Goal: Task Accomplishment & Management: Use online tool/utility

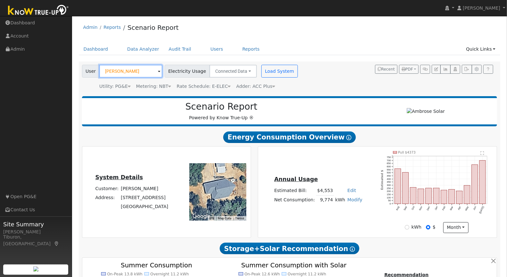
click at [112, 71] on input "Ben Miller" at bounding box center [130, 71] width 63 height 13
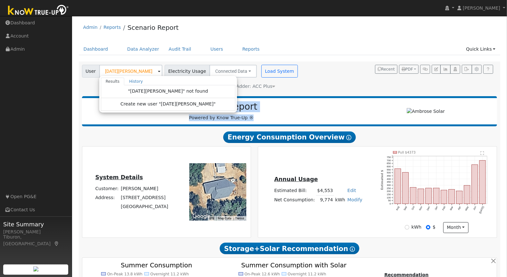
type input "Ben Miller"
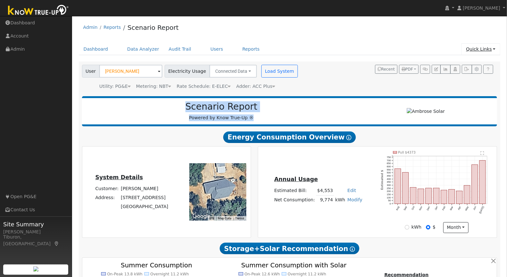
click at [482, 49] on link "Quick Links" at bounding box center [481, 49] width 39 height 12
click at [470, 62] on link "Quick Add" at bounding box center [468, 62] width 65 height 9
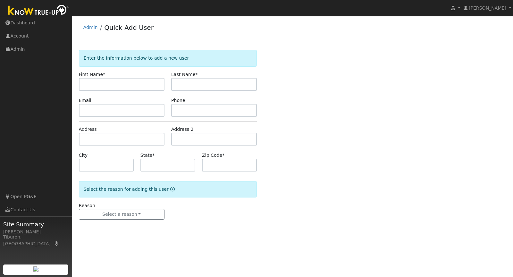
click at [122, 85] on input "text" at bounding box center [122, 84] width 86 height 13
type input "[PERSON_NAME]"
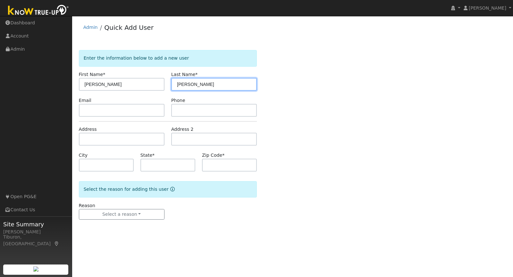
type input "[PERSON_NAME]"
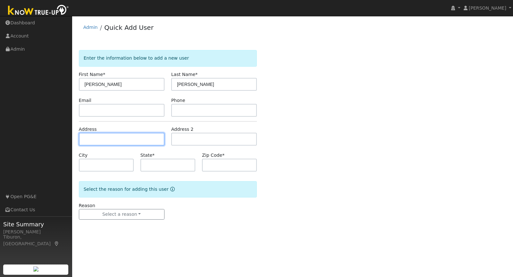
click at [104, 138] on input "text" at bounding box center [122, 139] width 86 height 13
click at [120, 138] on input "text" at bounding box center [122, 139] width 86 height 13
paste input "1255 Vine Ave, Martinez, CA 94553"
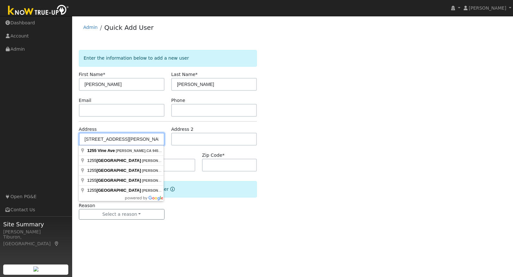
type input "[STREET_ADDRESS]"
type input "Martinez"
type input "CA"
type input "94553"
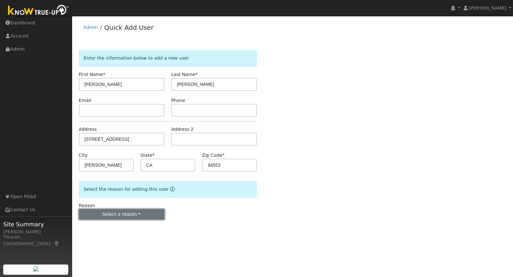
click at [136, 211] on button "Select a reason" at bounding box center [122, 214] width 86 height 11
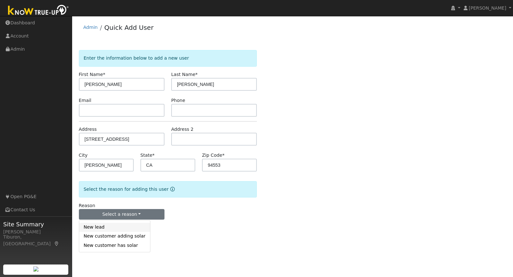
click at [114, 225] on link "New lead" at bounding box center [114, 227] width 71 height 9
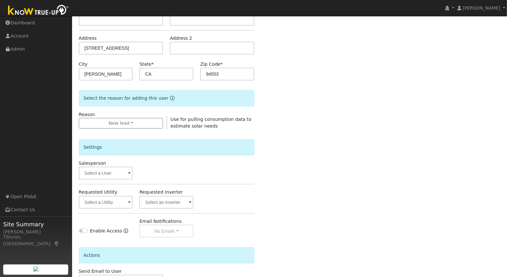
scroll to position [109, 0]
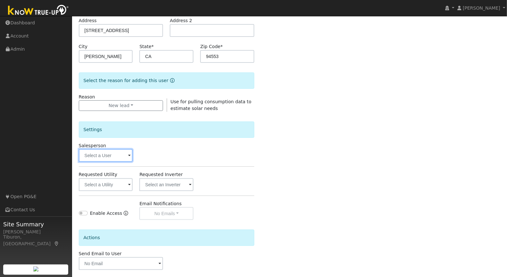
click at [115, 155] on input "text" at bounding box center [106, 155] width 54 height 13
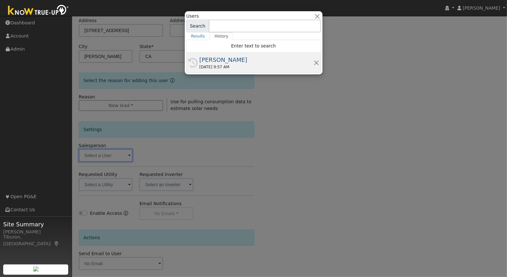
click at [225, 68] on div "08/09/2025 9:57 AM" at bounding box center [257, 67] width 114 height 6
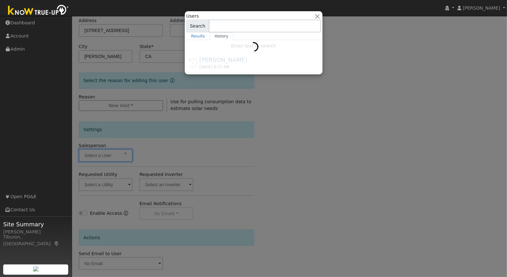
type input "[PERSON_NAME]"
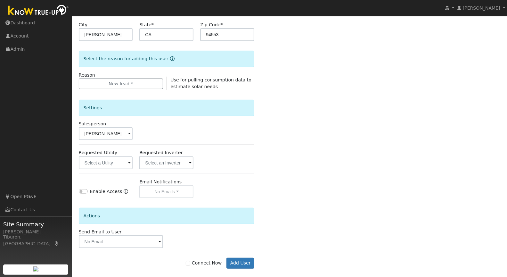
scroll to position [137, 0]
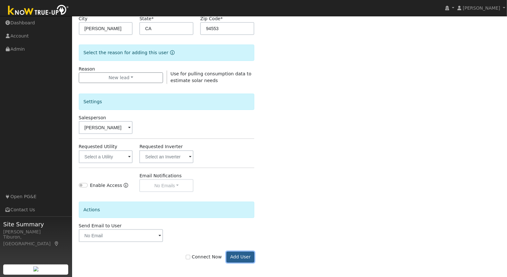
click at [239, 257] on button "Add User" at bounding box center [241, 257] width 28 height 11
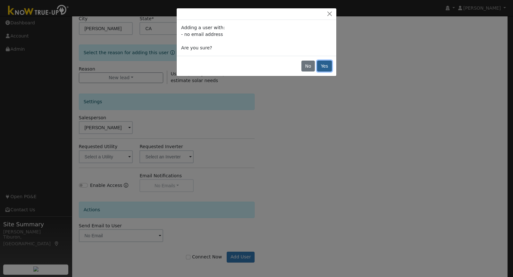
click at [324, 65] on button "Yes" at bounding box center [324, 66] width 15 height 11
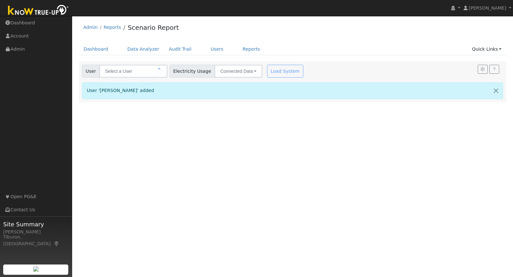
type input "[DATE][PERSON_NAME]"
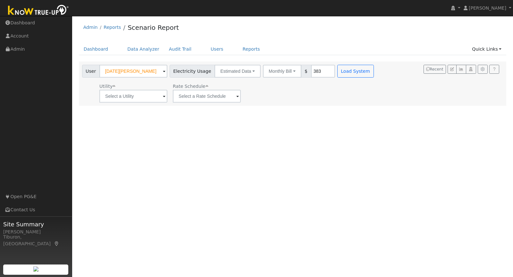
drag, startPoint x: 310, startPoint y: 71, endPoint x: 305, endPoint y: 71, distance: 5.8
click at [311, 71] on input "383" at bounding box center [323, 71] width 24 height 13
drag, startPoint x: 308, startPoint y: 71, endPoint x: 294, endPoint y: 71, distance: 13.5
click at [294, 71] on div "Monthly Bill Annual Consumption Monthly Bill $ 383" at bounding box center [299, 71] width 72 height 13
type input "250"
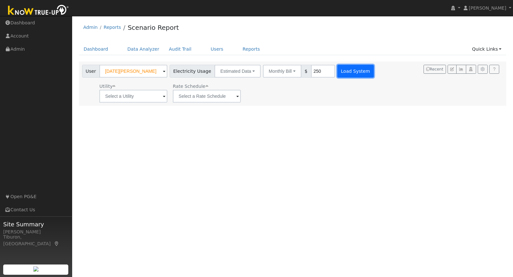
click at [341, 72] on button "Load System" at bounding box center [355, 71] width 37 height 13
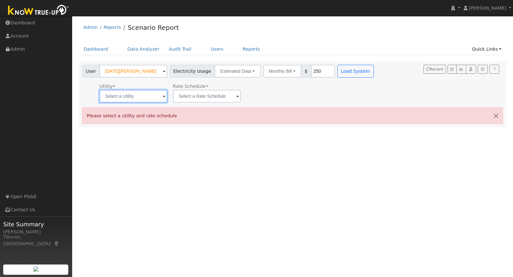
click at [141, 97] on input "text" at bounding box center [133, 96] width 68 height 13
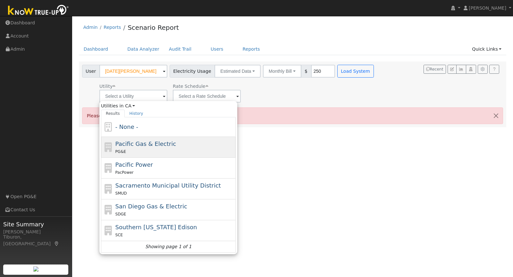
click at [146, 148] on div "PG&E" at bounding box center [174, 151] width 119 height 7
type input "Pacific Gas & Electric"
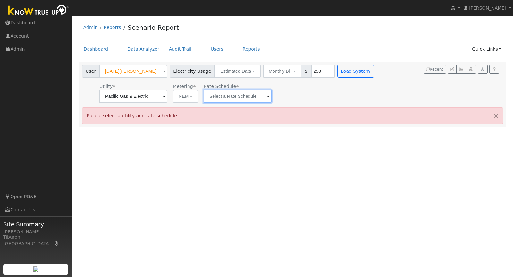
click at [167, 95] on input "text" at bounding box center [133, 96] width 68 height 13
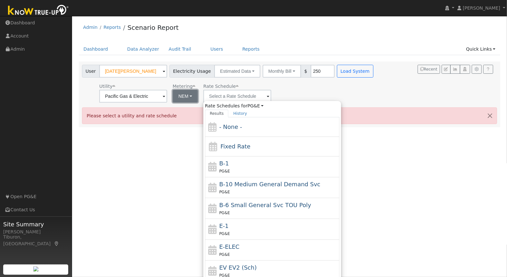
click at [180, 97] on button "NEM" at bounding box center [185, 96] width 25 height 13
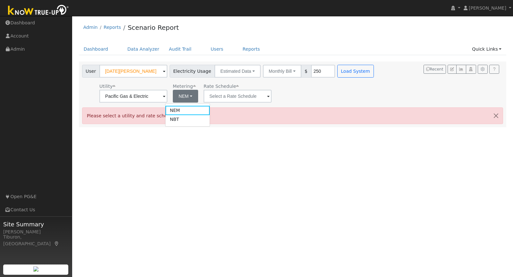
click at [186, 116] on link "NBT" at bounding box center [187, 119] width 45 height 9
type input "E-ELEC"
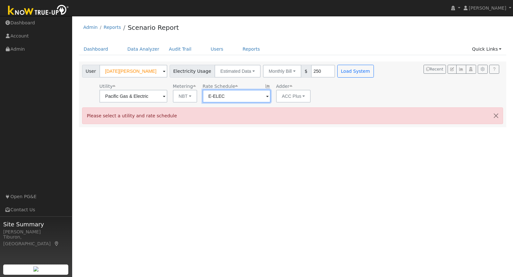
click at [167, 96] on input "E-ELEC" at bounding box center [133, 96] width 68 height 13
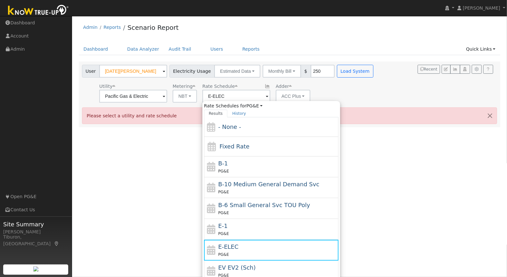
click at [345, 88] on div "Utility Pacific Gas & Electric Metering NBT NEM NBT Rate Schedule E-ELEC Rate S…" at bounding box center [229, 92] width 296 height 22
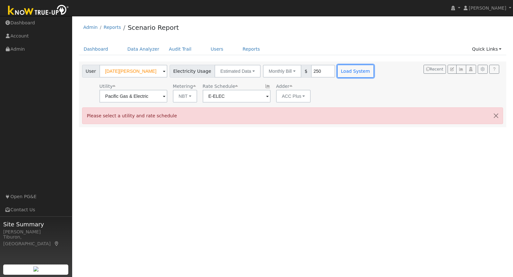
click at [344, 70] on button "Load System" at bounding box center [355, 71] width 37 height 13
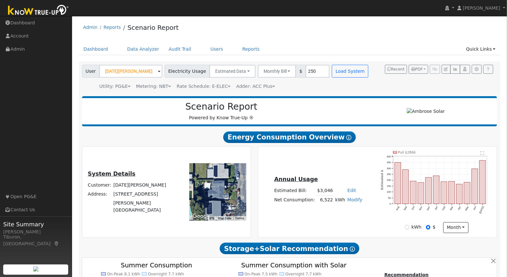
drag, startPoint x: 287, startPoint y: 175, endPoint x: 286, endPoint y: 168, distance: 6.9
click at [285, 170] on div "Annual Usage Estimated Bill: $3,046 Edit Estimated Bill $ Annual Net Consumptio…" at bounding box center [377, 192] width 237 height 82
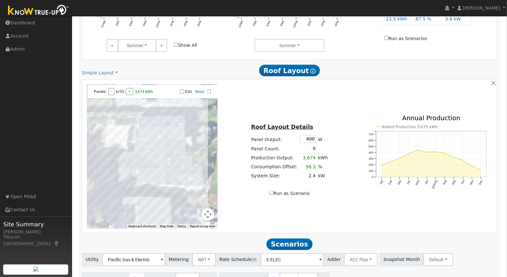
scroll to position [340, 0]
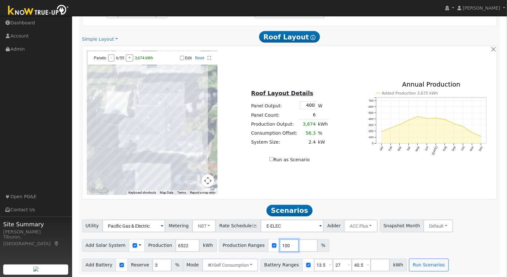
drag, startPoint x: 281, startPoint y: 245, endPoint x: 271, endPoint y: 242, distance: 10.3
click at [280, 242] on input "100" at bounding box center [289, 245] width 19 height 13
type input "100"
click at [299, 243] on input "number" at bounding box center [308, 245] width 19 height 13
type input "120"
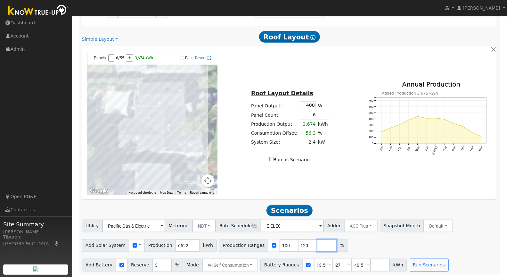
click at [318, 245] on input "number" at bounding box center [327, 245] width 19 height 13
type input "140"
click at [337, 245] on input "number" at bounding box center [346, 245] width 19 height 13
type input "160"
click at [458, 238] on div "Add Solar System Use CSV Data Production 6522 kWh Production Ranges 100 120 140…" at bounding box center [290, 244] width 418 height 15
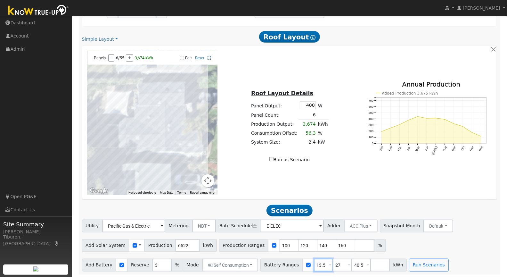
drag, startPoint x: 319, startPoint y: 263, endPoint x: 298, endPoint y: 258, distance: 21.5
click at [298, 259] on div "Battery Ranges 13.5 Overrides Reserve % Mode None None Self Consumption Peak Sa…" at bounding box center [334, 265] width 146 height 13
type input "16"
drag, startPoint x: 334, startPoint y: 263, endPoint x: 317, endPoint y: 261, distance: 16.8
click at [317, 261] on div "Battery Ranges 16 Overrides Reserve % Mode None None Self Consumption Peak Savi…" at bounding box center [334, 265] width 146 height 13
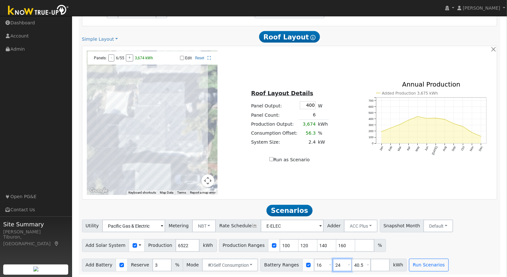
type input "24"
drag, startPoint x: 356, startPoint y: 263, endPoint x: 327, endPoint y: 263, distance: 28.9
click at [329, 263] on div "Battery Ranges 16 Overrides Reserve % Mode None None Self Consumption Peak Savi…" at bounding box center [334, 265] width 146 height 13
click at [404, 265] on button "Run Scenarios" at bounding box center [409, 265] width 39 height 13
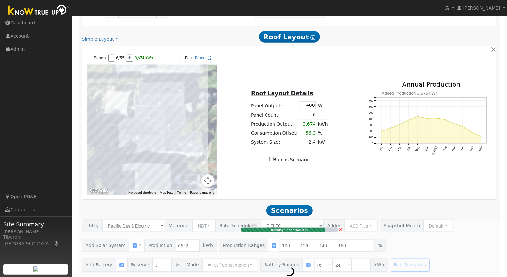
type input "6.1"
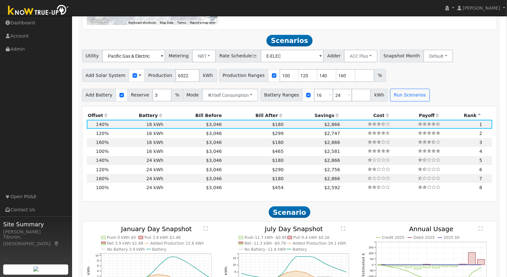
scroll to position [524, 0]
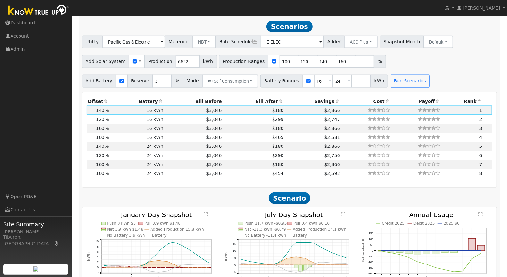
click at [261, 101] on th "Bill After" at bounding box center [254, 101] width 62 height 9
drag, startPoint x: 280, startPoint y: 60, endPoint x: 262, endPoint y: 60, distance: 18.0
click at [262, 60] on div "Production Ranges 100 120 140 160 %" at bounding box center [302, 61] width 167 height 13
type input "120"
type input "140"
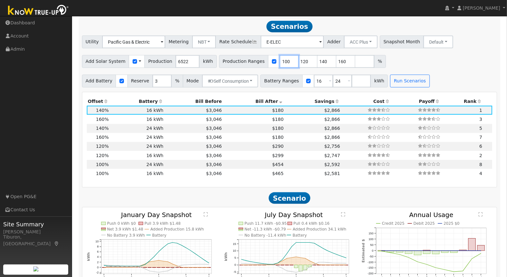
type input "160"
drag, startPoint x: 280, startPoint y: 60, endPoint x: 260, endPoint y: 60, distance: 19.6
click at [260, 60] on div "Production Ranges 120 140 160 %" at bounding box center [293, 61] width 148 height 13
type input "140"
type input "160"
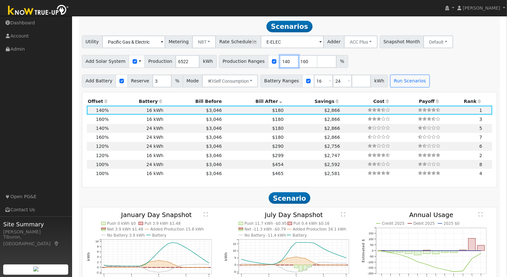
type input "140"
drag, startPoint x: 300, startPoint y: 60, endPoint x: 276, endPoint y: 58, distance: 23.4
click at [276, 58] on div "Production Ranges 140 160 %" at bounding box center [283, 61] width 129 height 13
type input "130"
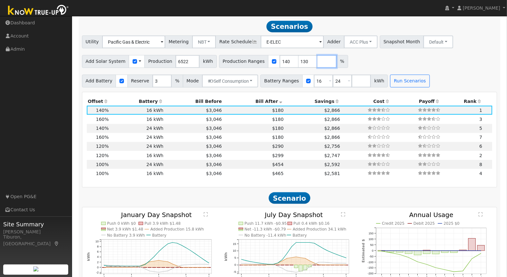
type input "140"
click at [318, 60] on input "number" at bounding box center [327, 61] width 19 height 13
type input "135"
type input "140"
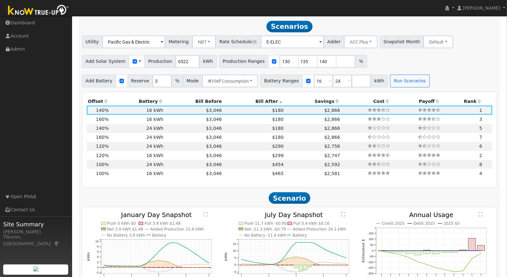
drag, startPoint x: 441, startPoint y: 60, endPoint x: 432, endPoint y: 64, distance: 10.2
click at [440, 59] on div "Add Solar System Use CSV Data Production 6522 kWh Production Ranges 130 135 140…" at bounding box center [290, 60] width 418 height 15
click at [401, 77] on button "Run Scenarios" at bounding box center [409, 81] width 39 height 13
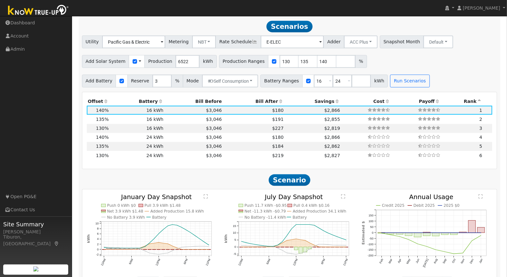
click at [260, 100] on th "Bill After" at bounding box center [254, 101] width 62 height 9
click at [337, 63] on input "number" at bounding box center [346, 61] width 19 height 13
type input "149"
drag, startPoint x: 298, startPoint y: 59, endPoint x: 268, endPoint y: 61, distance: 30.5
click at [268, 61] on div "Production Ranges 130 135 140 149 %" at bounding box center [302, 61] width 167 height 13
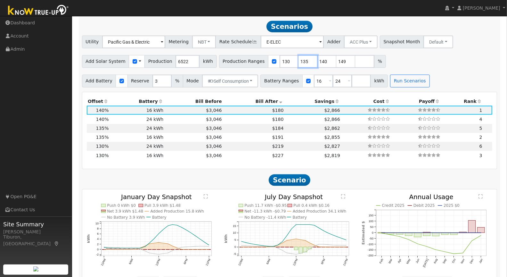
type input "140"
type input "149"
type input "14"
type input "130"
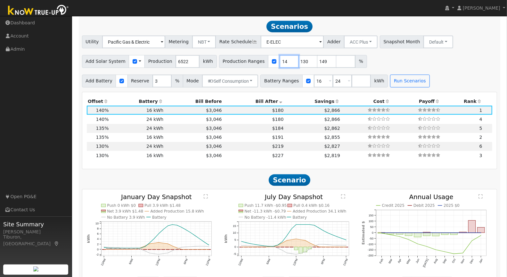
drag, startPoint x: 280, startPoint y: 60, endPoint x: 268, endPoint y: 60, distance: 12.8
click at [267, 60] on div "Production Ranges 14 130 149 %" at bounding box center [293, 61] width 148 height 13
type input "130"
type input "149"
drag, startPoint x: 281, startPoint y: 60, endPoint x: 266, endPoint y: 60, distance: 15.1
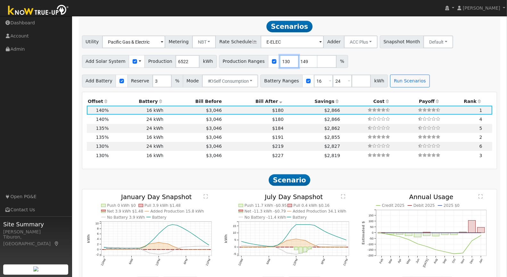
click at [266, 60] on div "Production Ranges 130 149 %" at bounding box center [283, 61] width 129 height 13
type input "149"
drag, startPoint x: 333, startPoint y: 79, endPoint x: 318, endPoint y: 78, distance: 14.8
click at [322, 79] on div "Battery Ranges 16 Overrides Reserve % Mode None None Self Consumption Peak Savi…" at bounding box center [325, 81] width 128 height 13
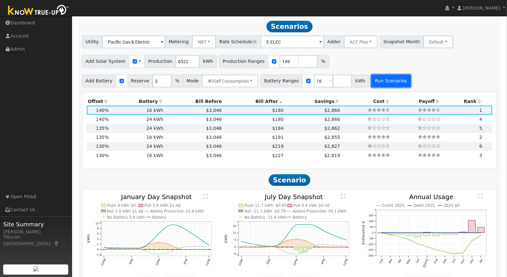
click at [383, 79] on button "Run Scenarios" at bounding box center [391, 81] width 39 height 13
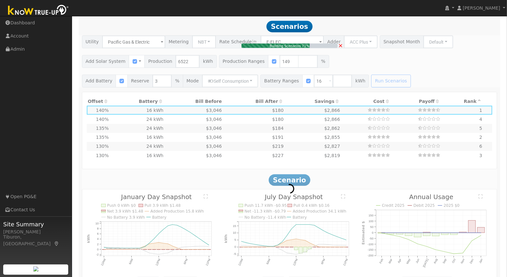
type input "6.5"
type input "$22,675"
type input "$12,563"
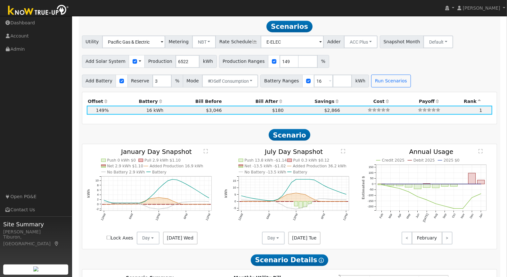
click at [206, 152] on text "" at bounding box center [206, 151] width 4 height 5
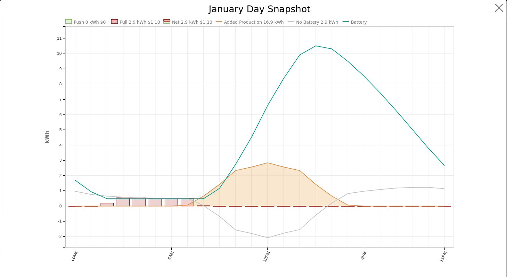
scroll to position [526, 0]
click at [499, 8] on button "button" at bounding box center [505, 8] width 12 height 12
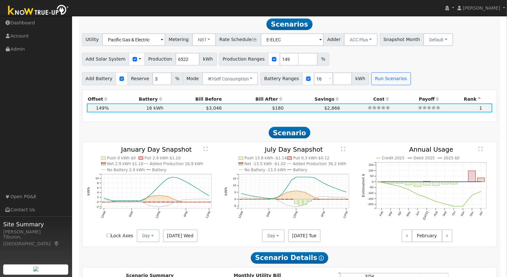
click at [342, 147] on text "" at bounding box center [343, 149] width 4 height 5
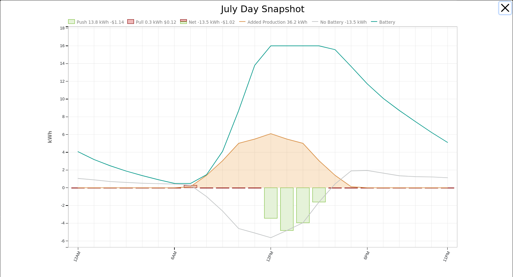
click at [499, 8] on button "button" at bounding box center [505, 8] width 12 height 12
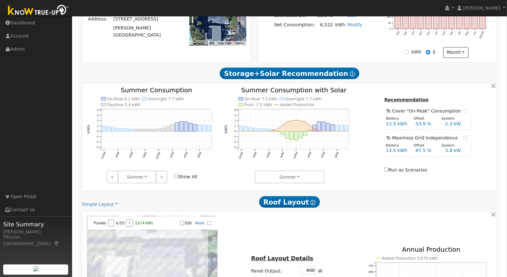
scroll to position [0, 0]
